Goal: Transaction & Acquisition: Purchase product/service

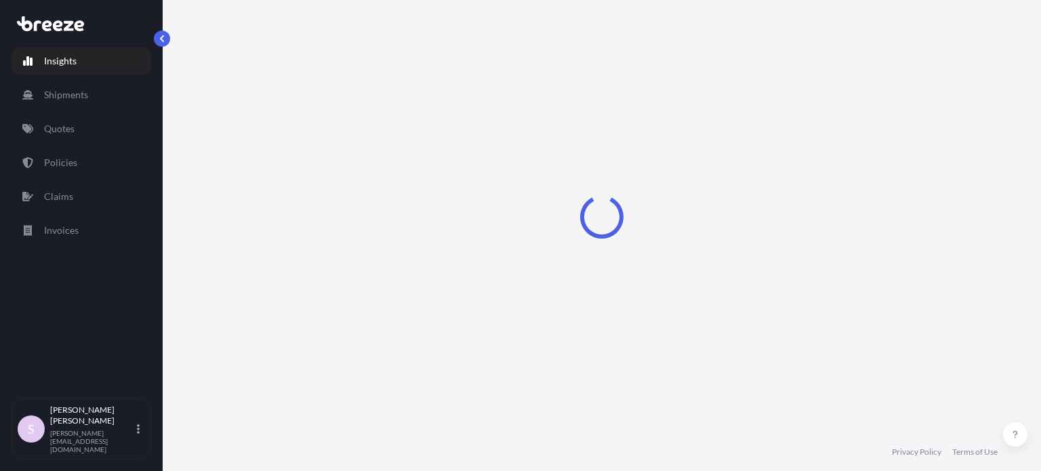
select select "2025"
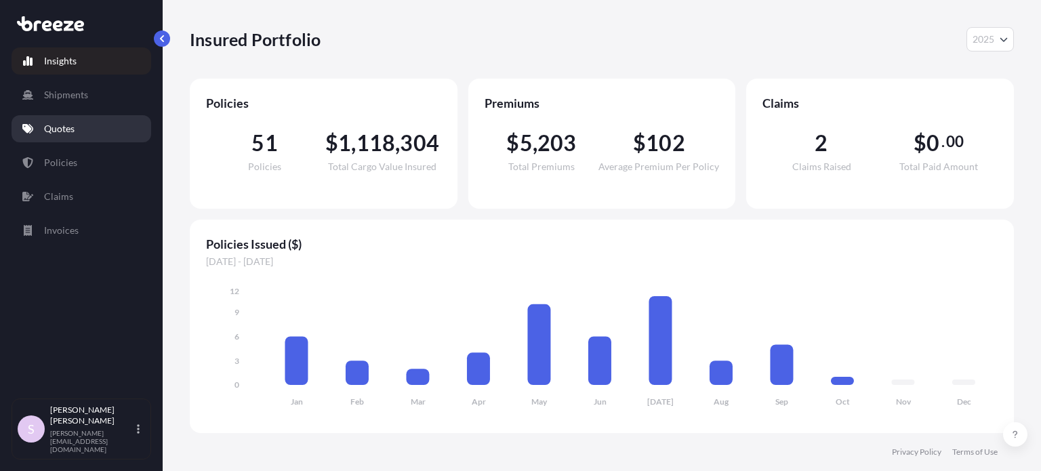
click at [73, 129] on p "Quotes" at bounding box center [59, 129] width 31 height 14
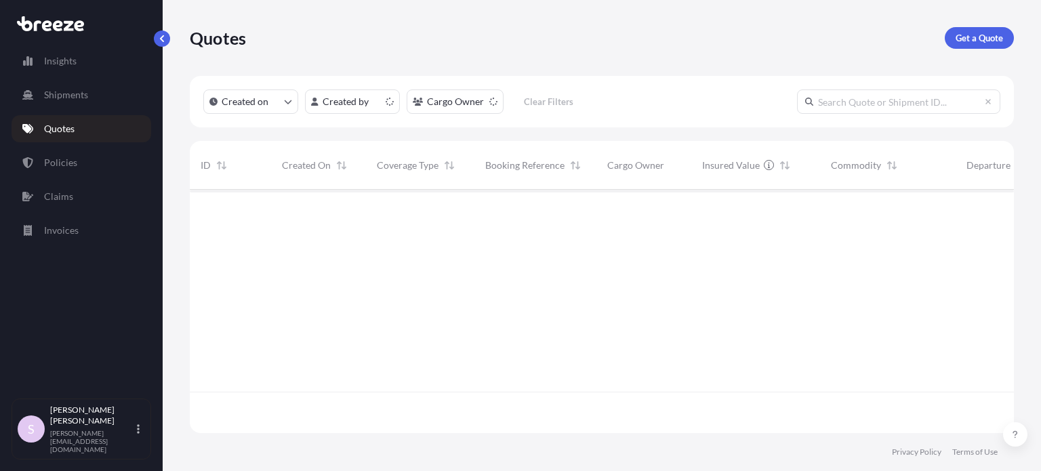
scroll to position [241, 813]
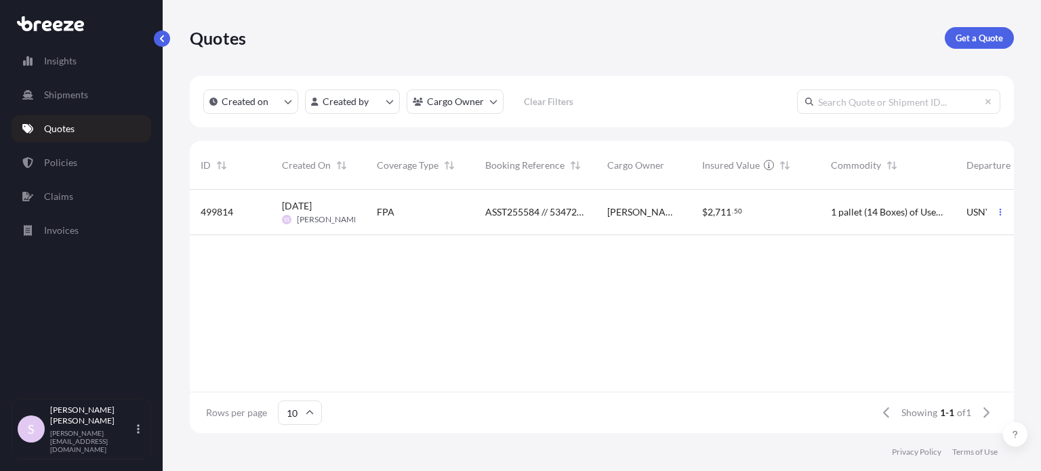
click at [637, 222] on div "[PERSON_NAME] [PERSON_NAME]" at bounding box center [644, 212] width 95 height 45
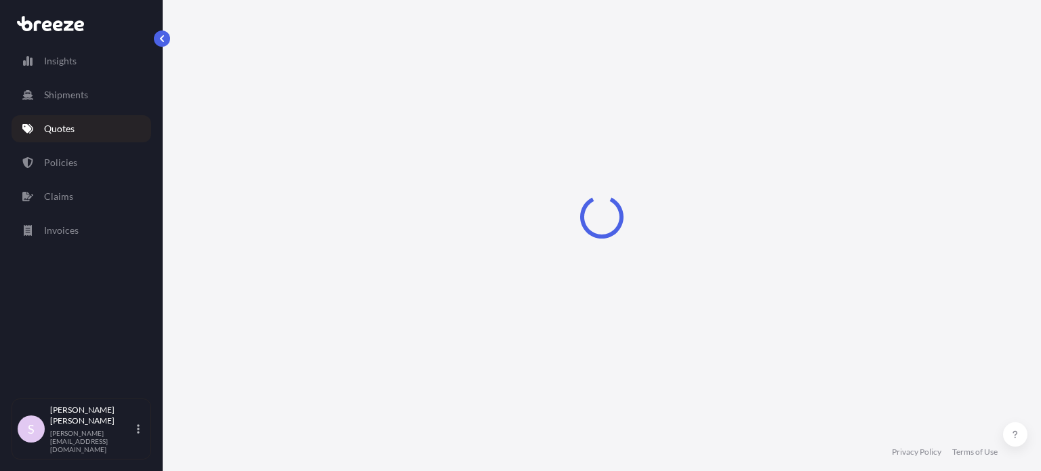
select select "Road"
select select "Sea"
select select "1"
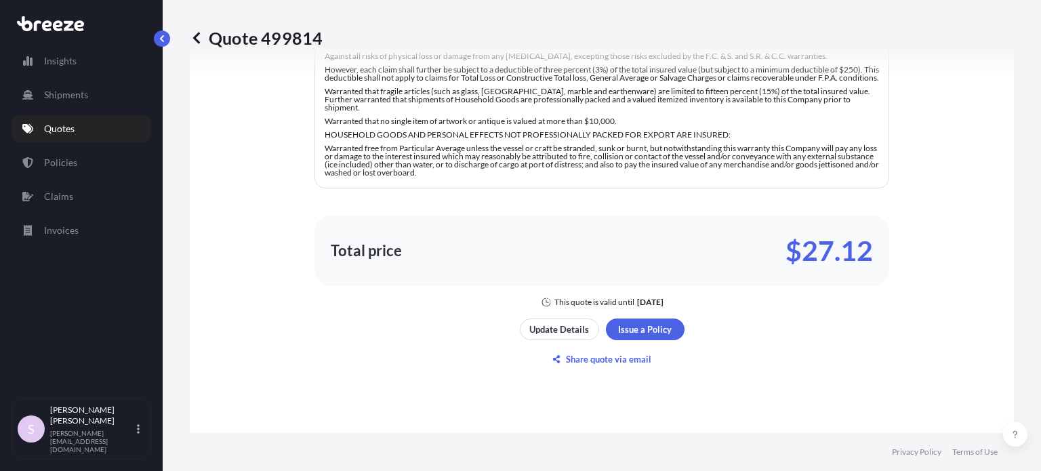
scroll to position [1065, 0]
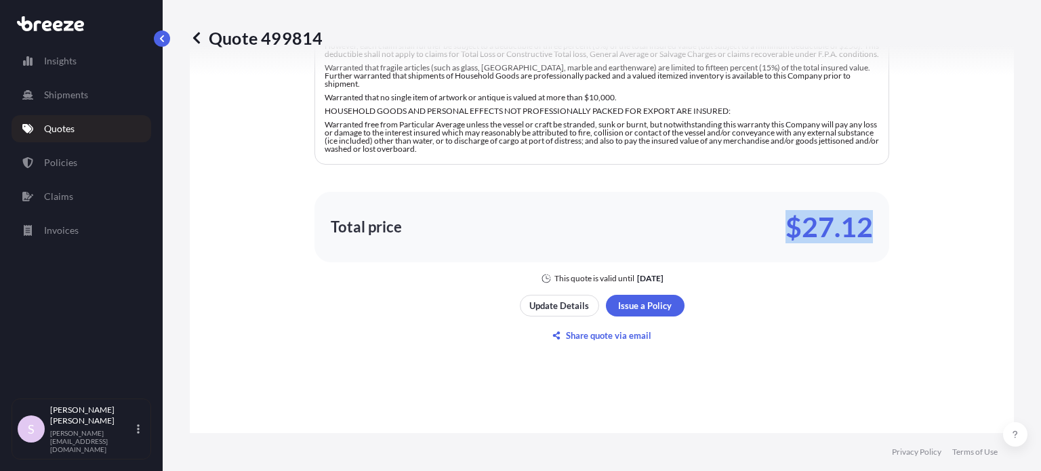
drag, startPoint x: 887, startPoint y: 220, endPoint x: 786, endPoint y: 225, distance: 101.2
click at [786, 225] on div "Here's your insurance offer FPA Commodity Category Household Goods and Personal…" at bounding box center [602, 40] width 786 height 488
copy p "$27.12"
click at [710, 224] on div "Total price $27.12" at bounding box center [602, 227] width 542 height 22
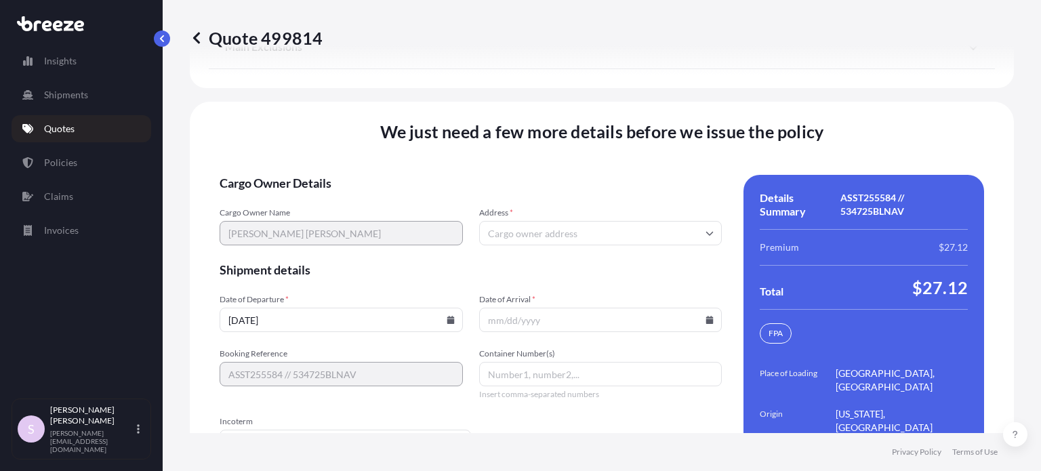
scroll to position [2132, 0]
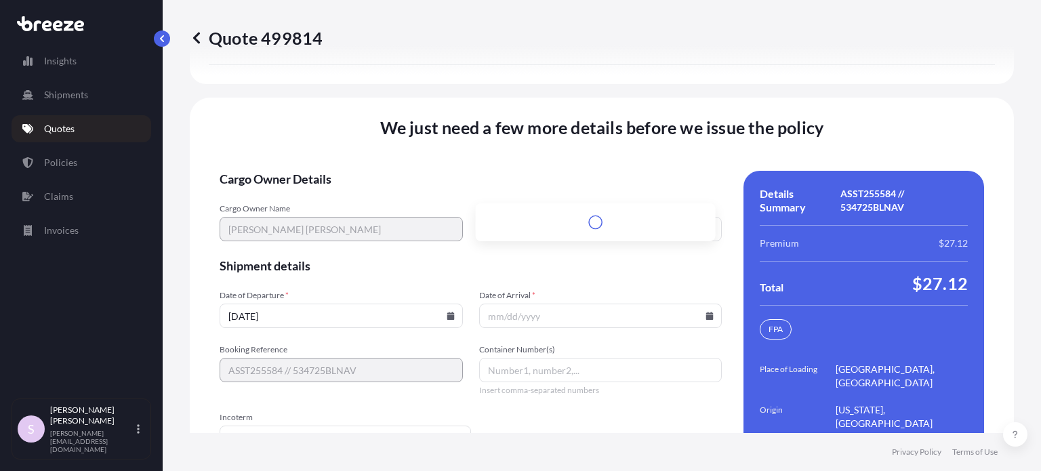
click at [504, 217] on input "Address *" at bounding box center [600, 229] width 243 height 24
paste input "[STREET_ADDRESS][US_STATE]"
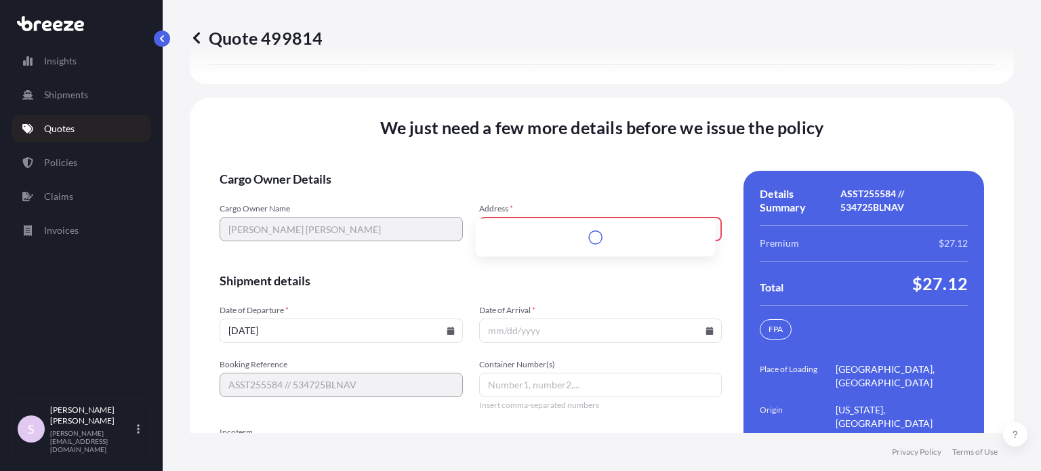
scroll to position [2134, 0]
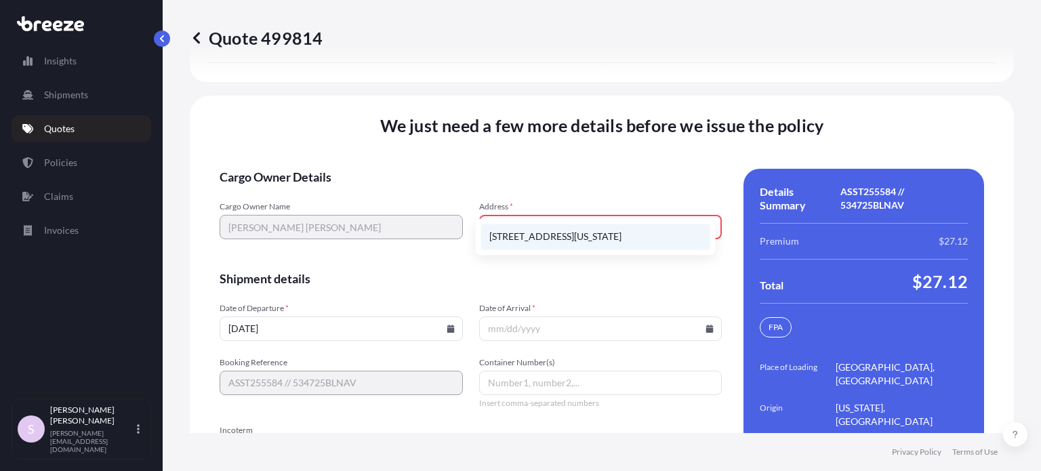
click at [562, 241] on li "[STREET_ADDRESS][US_STATE]" at bounding box center [595, 237] width 229 height 26
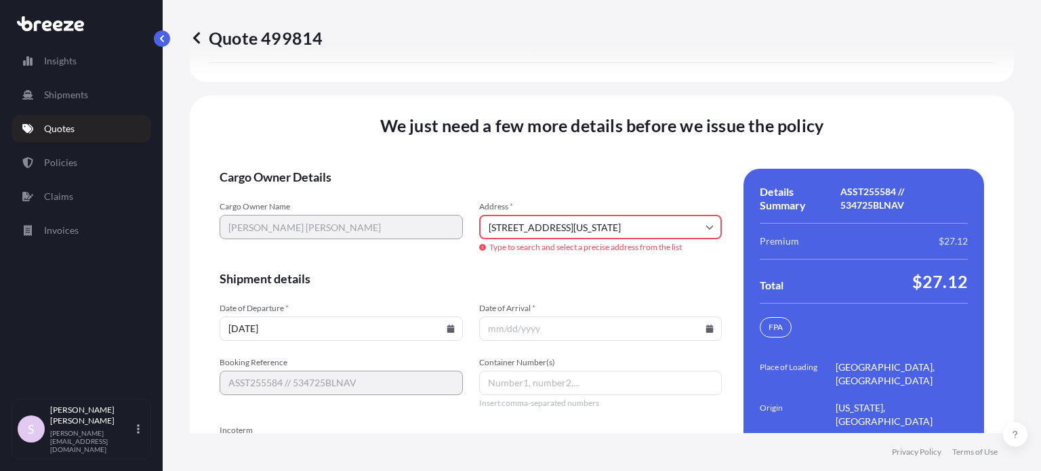
type input "[STREET_ADDRESS]"
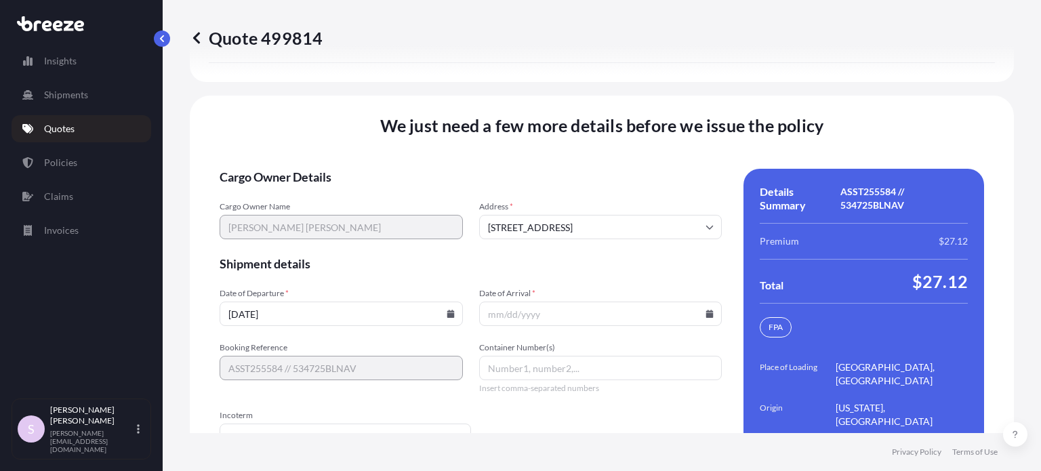
scroll to position [2132, 0]
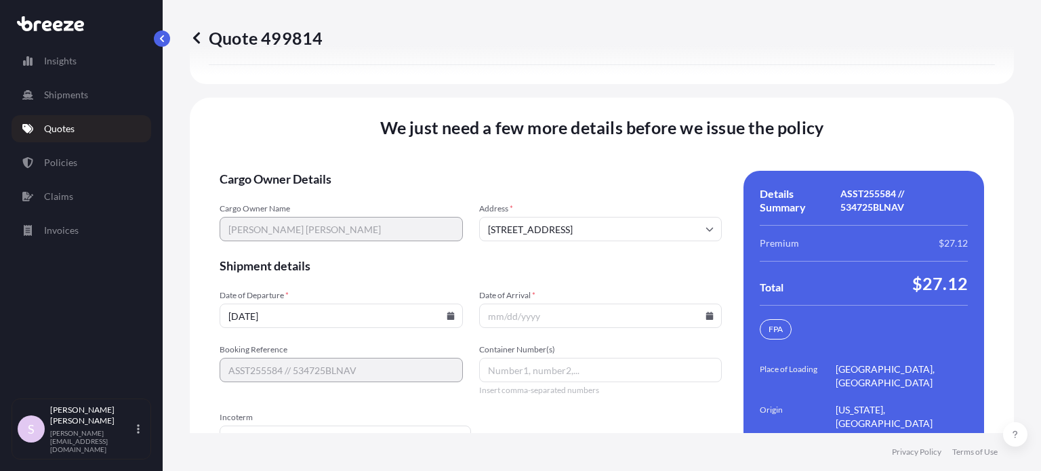
click at [447, 312] on icon at bounding box center [450, 316] width 7 height 8
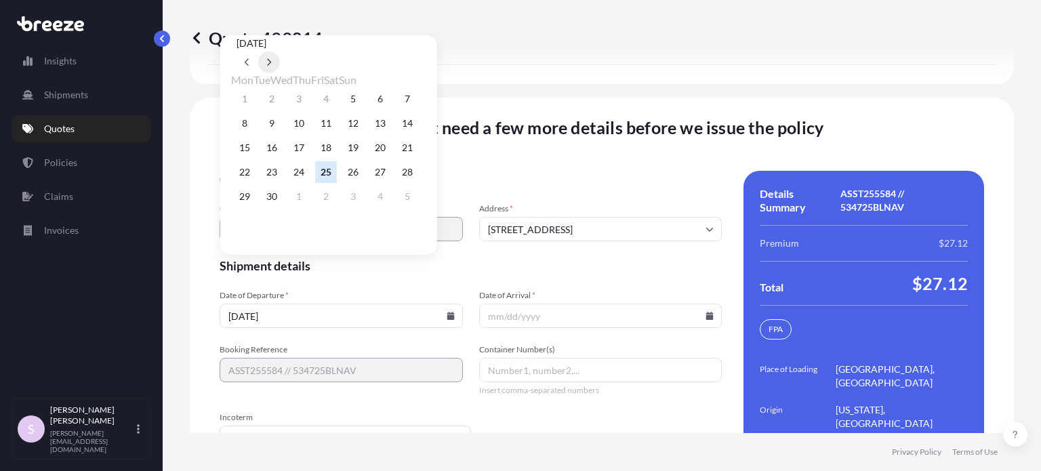
click at [280, 52] on button at bounding box center [269, 63] width 22 height 22
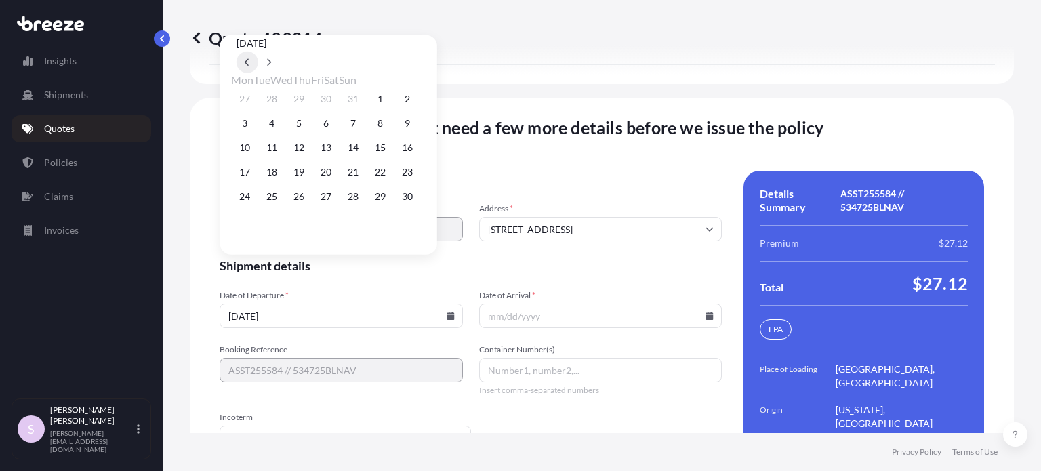
click at [258, 52] on button at bounding box center [248, 63] width 22 height 22
click at [364, 106] on button "3" at bounding box center [353, 99] width 22 height 22
type input "[DATE]"
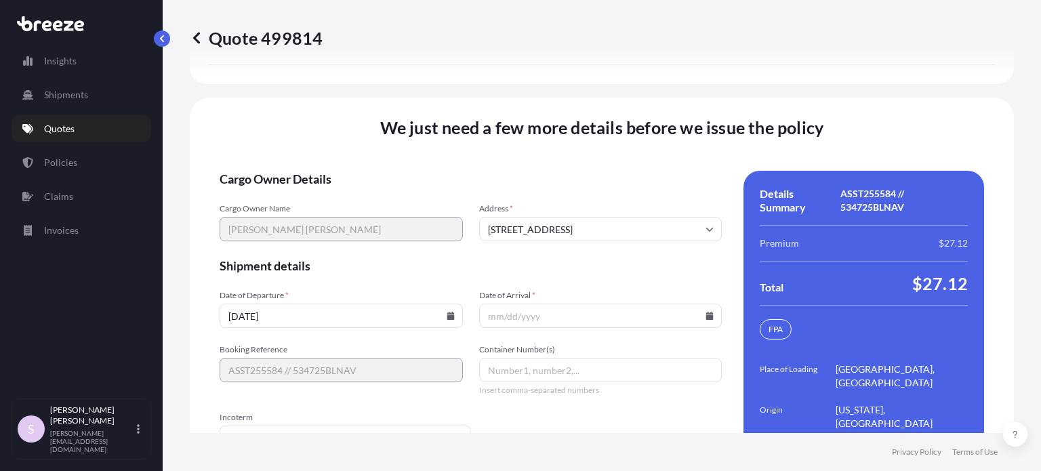
click at [406, 233] on form "Cargo Owner Details Cargo Owner Name [PERSON_NAME] [PERSON_NAME] Address * [STR…" at bounding box center [471, 356] width 502 height 371
click at [706, 312] on icon at bounding box center [709, 316] width 7 height 8
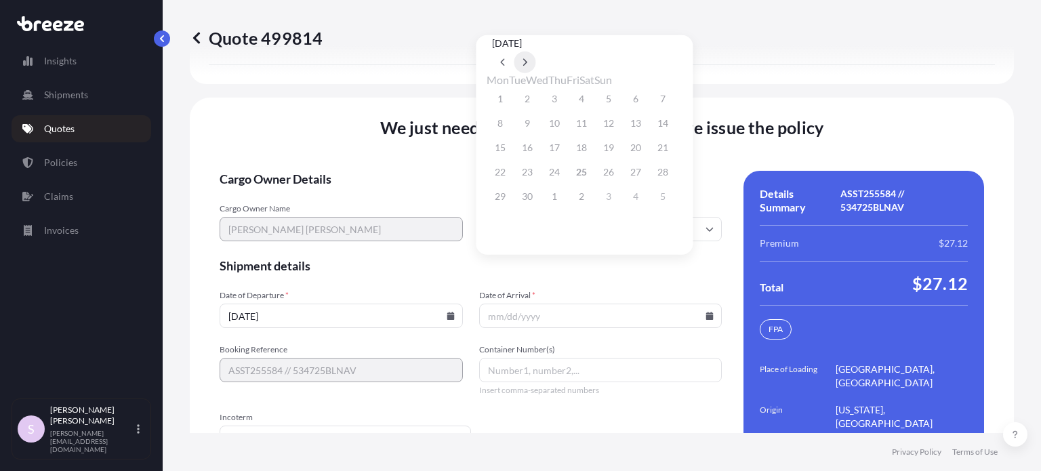
click at [536, 52] on button at bounding box center [525, 63] width 22 height 22
click at [498, 125] on button "3" at bounding box center [500, 124] width 22 height 22
type input "[DATE]"
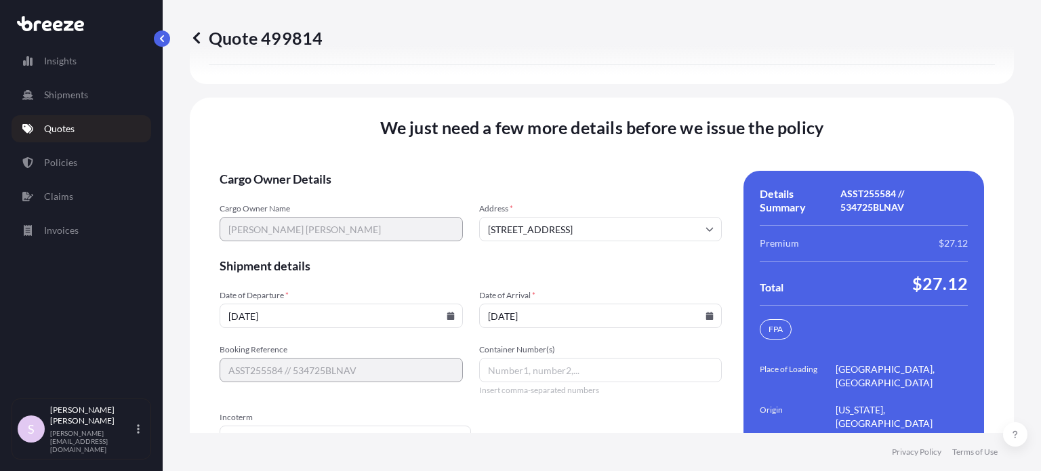
click at [588, 403] on form "Cargo Owner Details Cargo Owner Name [PERSON_NAME] [PERSON_NAME] Address * [STR…" at bounding box center [471, 356] width 502 height 371
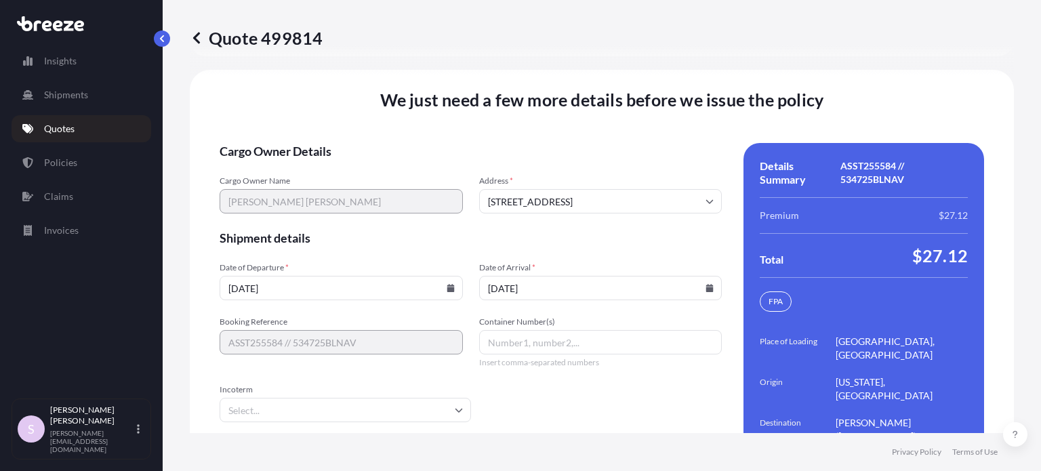
scroll to position [2175, 0]
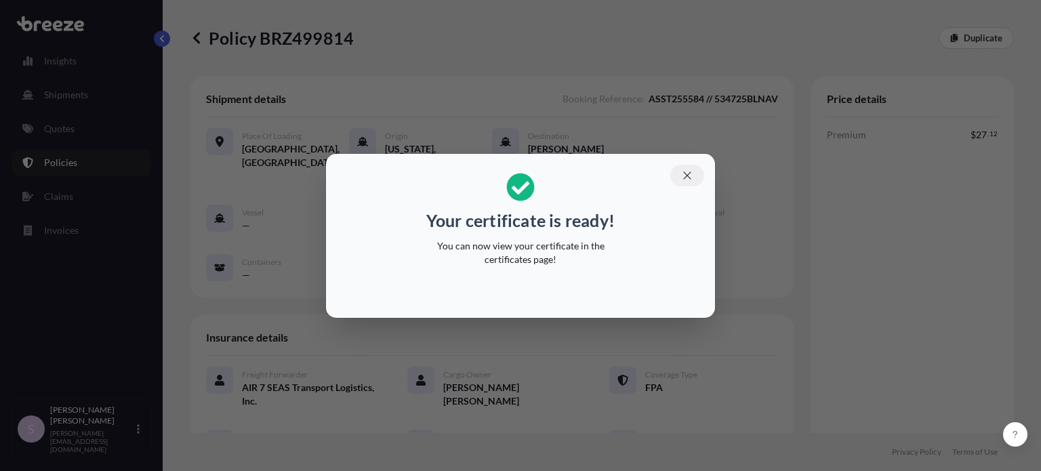
click at [690, 174] on icon "button" at bounding box center [687, 175] width 12 height 12
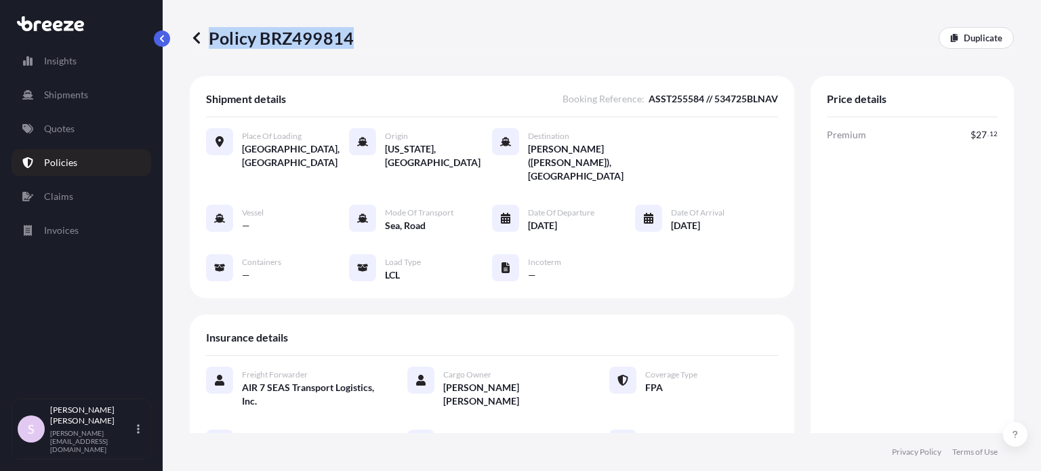
drag, startPoint x: 359, startPoint y: 37, endPoint x: 352, endPoint y: 43, distance: 9.6
click at [350, 39] on div "Policy BRZ499814 Duplicate" at bounding box center [602, 38] width 824 height 22
copy p "Policy BRZ499814"
click at [546, 51] on div "Policy BRZ499814 Duplicate" at bounding box center [602, 38] width 824 height 76
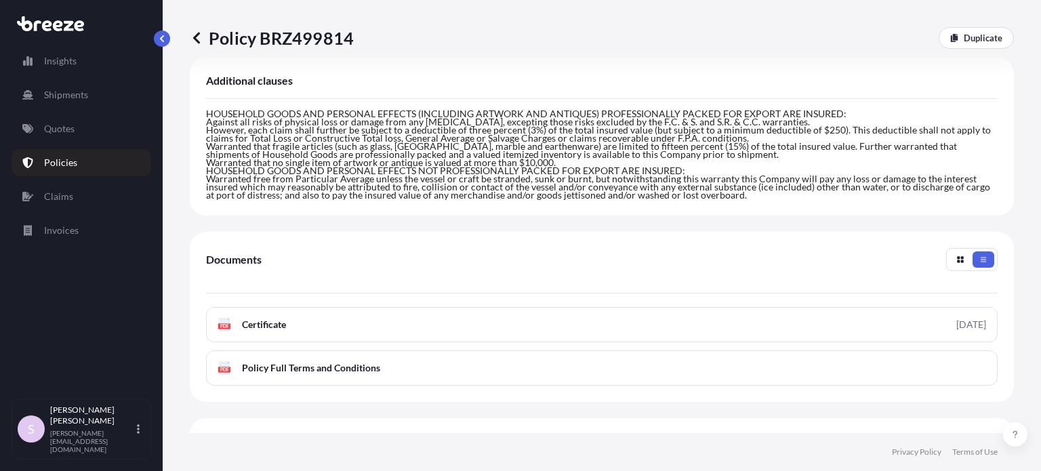
scroll to position [542, 0]
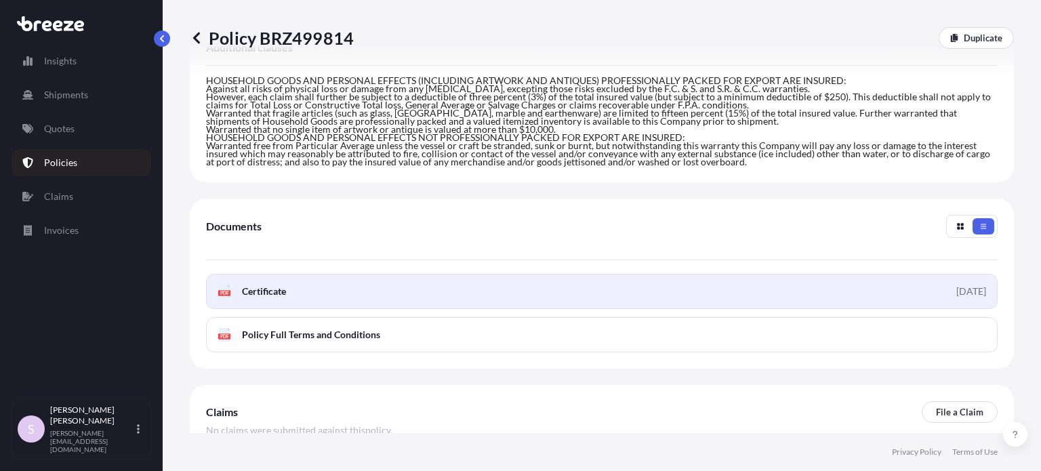
click at [533, 281] on link "PDF Certificate [DATE]" at bounding box center [602, 291] width 792 height 35
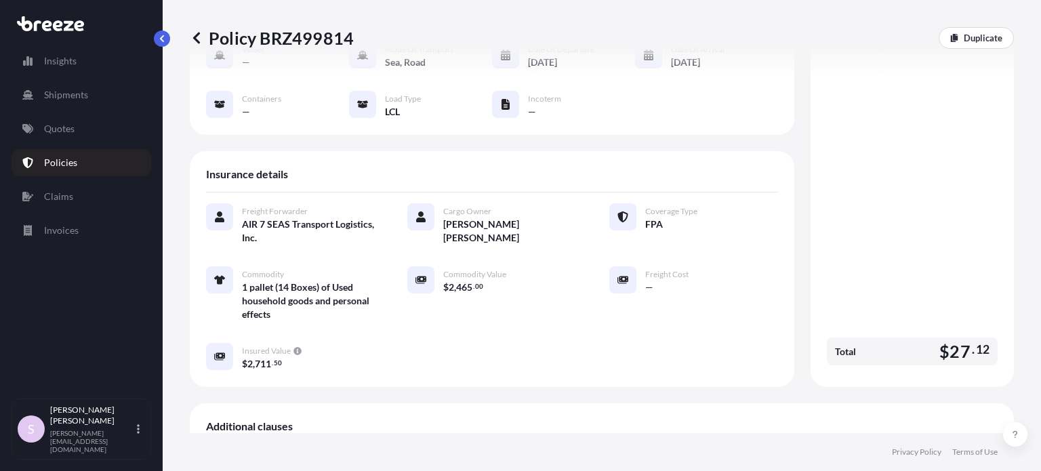
scroll to position [268, 0]
